Goal: Task Accomplishment & Management: Complete application form

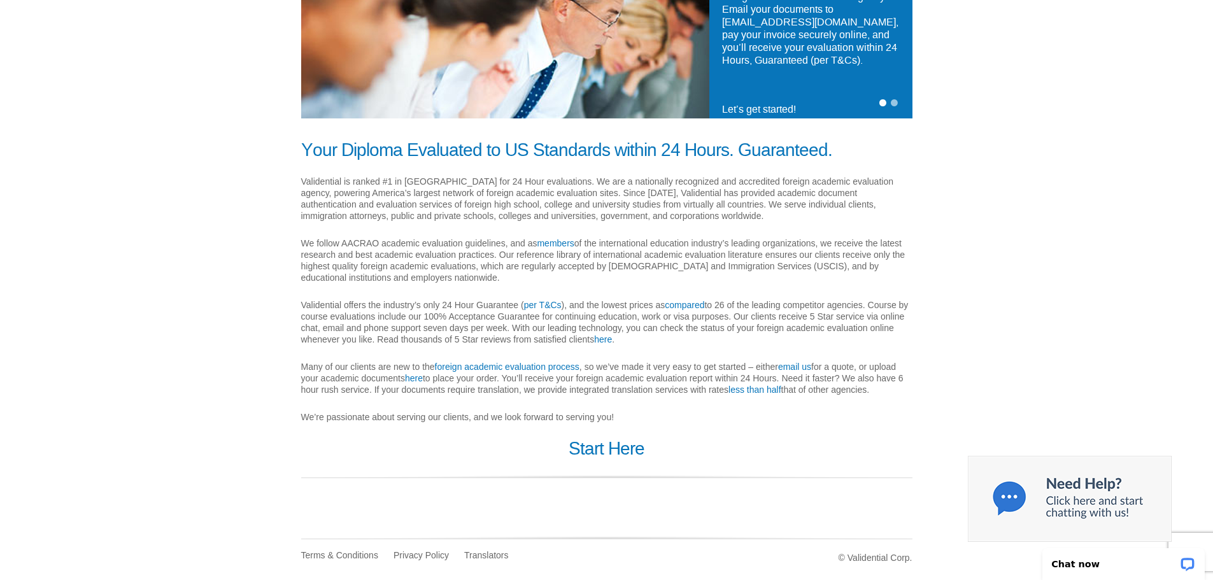
scroll to position [179, 0]
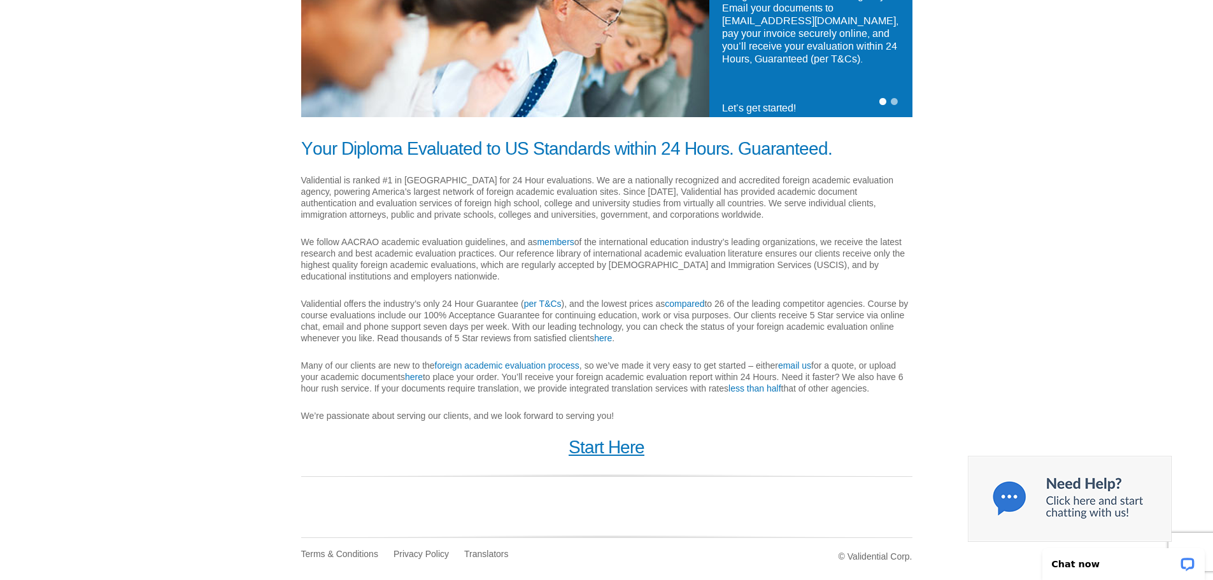
click at [619, 447] on link "Start Here" at bounding box center [607, 447] width 76 height 20
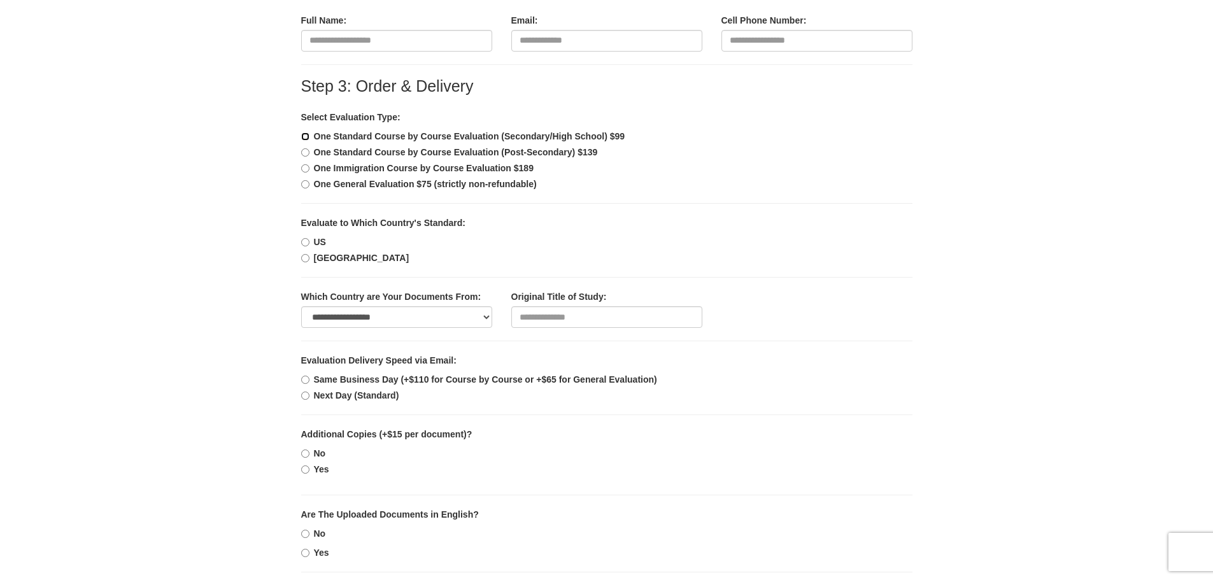
scroll to position [382, 0]
click at [350, 309] on select "**********" at bounding box center [396, 317] width 191 height 22
drag, startPoint x: 537, startPoint y: 325, endPoint x: 541, endPoint y: 316, distance: 8.9
click at [541, 316] on input "text" at bounding box center [606, 317] width 191 height 22
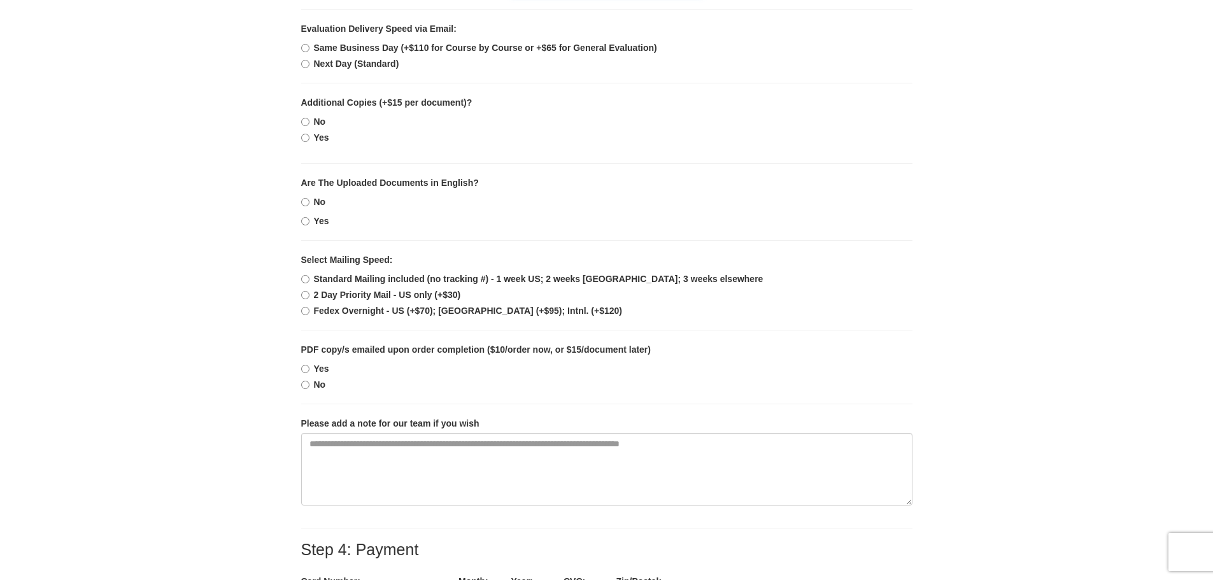
scroll to position [764, 0]
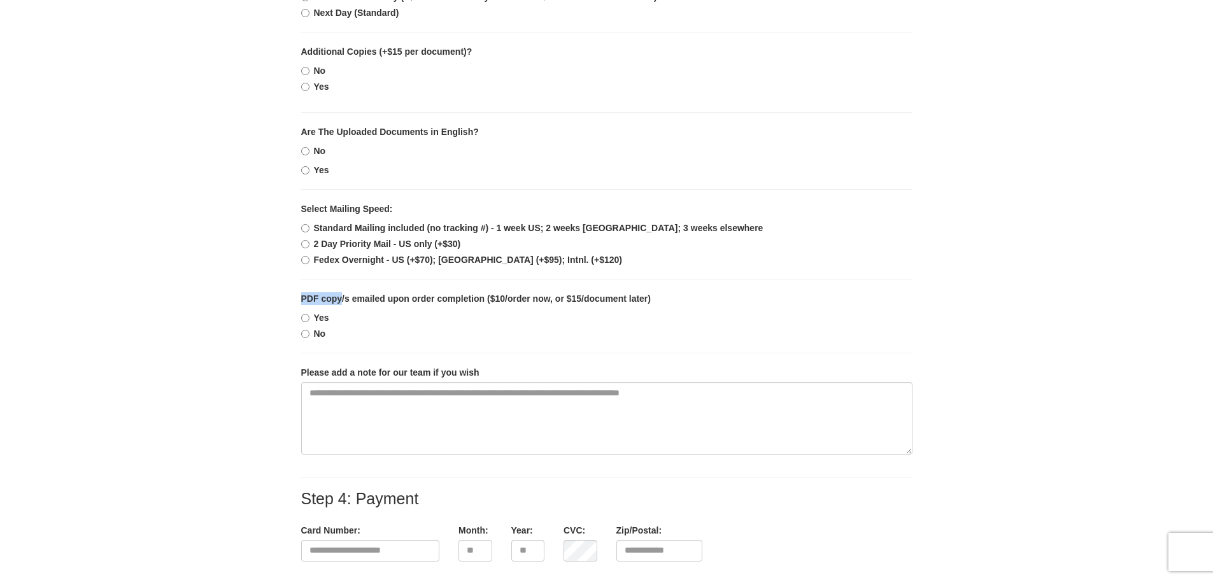
drag, startPoint x: 304, startPoint y: 298, endPoint x: 343, endPoint y: 298, distance: 38.8
click at [343, 298] on b "PDF copy/s emailed upon order completion ($10/order now, or $15/document later)" at bounding box center [476, 298] width 350 height 10
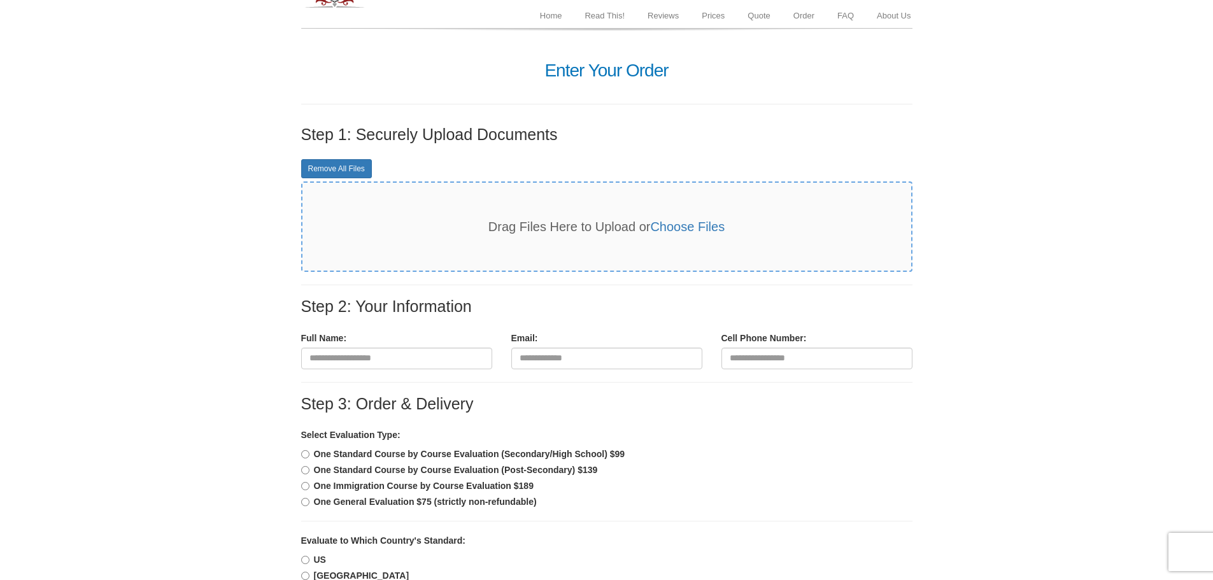
scroll to position [0, 0]
